Goal: Transaction & Acquisition: Purchase product/service

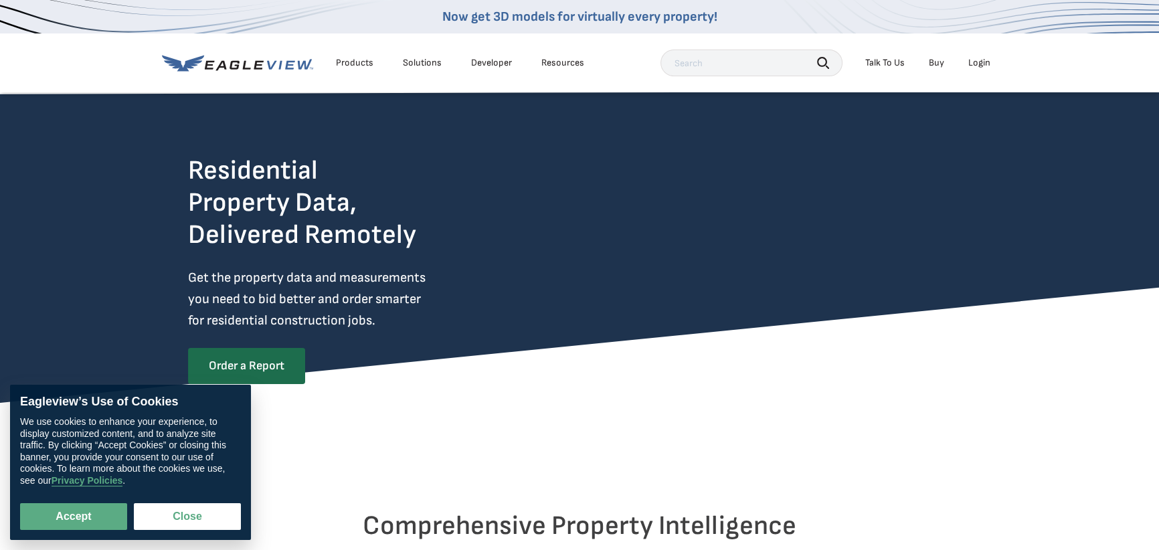
click at [420, 68] on div "Solutions" at bounding box center [422, 63] width 39 height 12
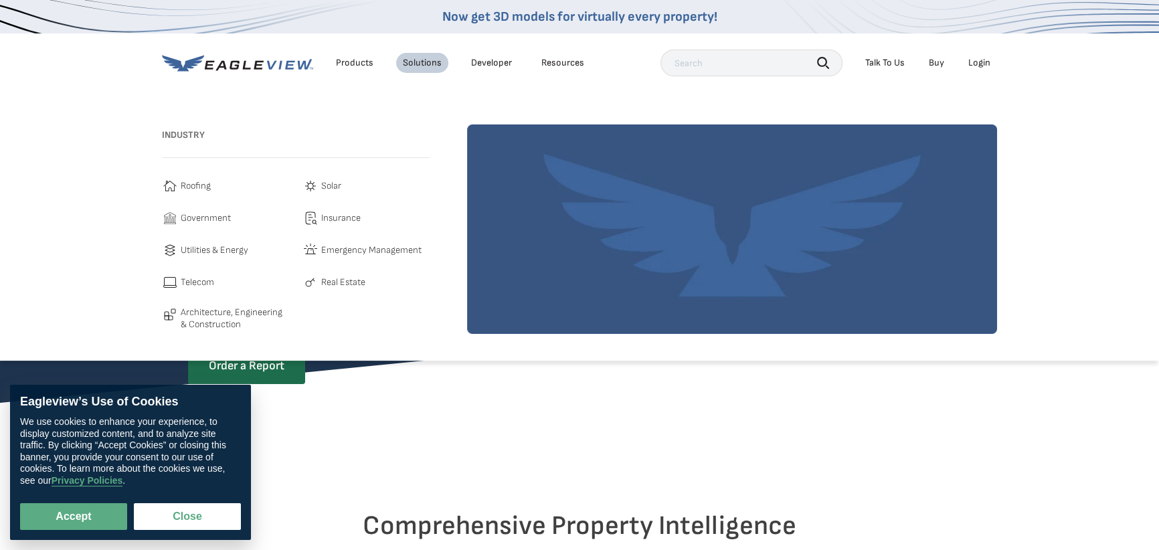
click at [938, 68] on link "Buy" at bounding box center [935, 63] width 15 height 12
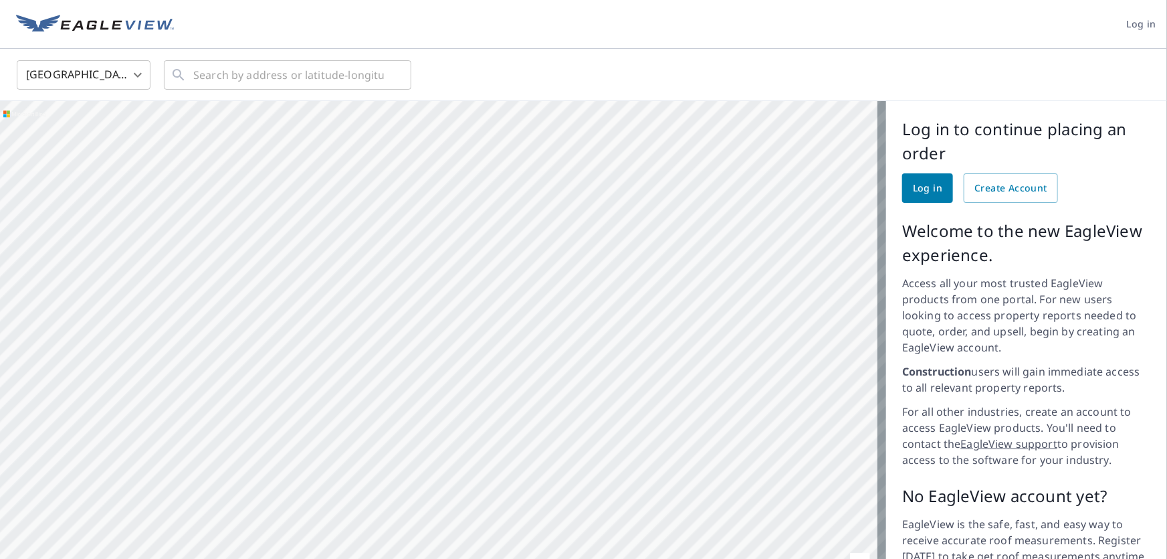
drag, startPoint x: 868, startPoint y: 274, endPoint x: 579, endPoint y: 157, distance: 311.8
click at [579, 157] on div at bounding box center [443, 360] width 886 height 518
click at [94, 29] on img at bounding box center [95, 25] width 158 height 20
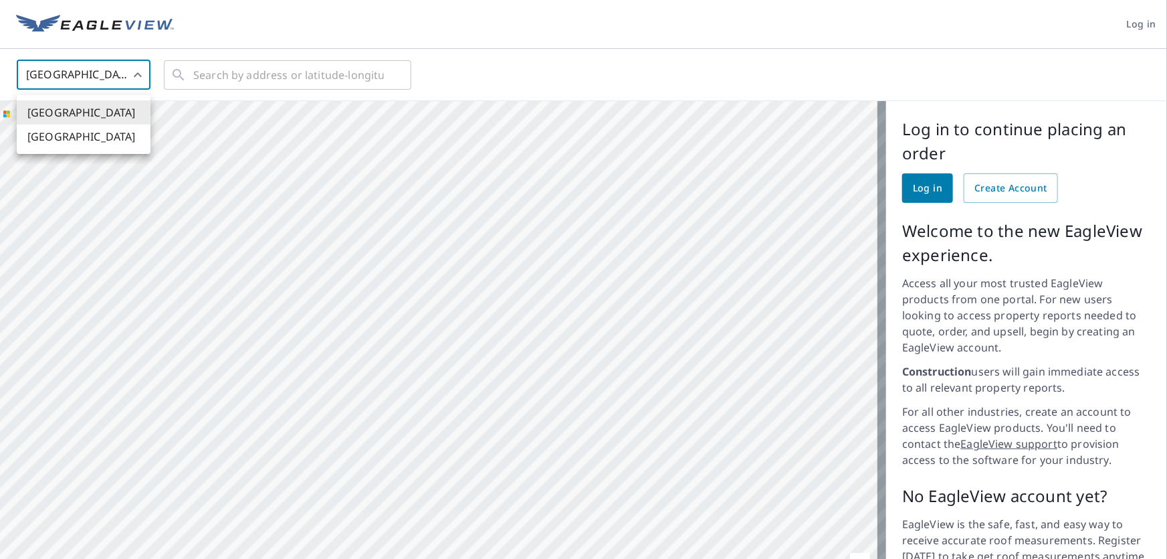
click at [141, 73] on body "Log in United States US ​ ​ Aerial Road A standard road map Aerial A detailed l…" at bounding box center [583, 279] width 1167 height 559
click at [80, 110] on li "[GEOGRAPHIC_DATA]" at bounding box center [84, 112] width 134 height 24
click at [132, 72] on body "Log in United States US ​ ​ Aerial Road A standard road map Aerial A detailed l…" at bounding box center [583, 279] width 1167 height 559
click at [268, 80] on div at bounding box center [583, 279] width 1167 height 559
